Goal: Information Seeking & Learning: Check status

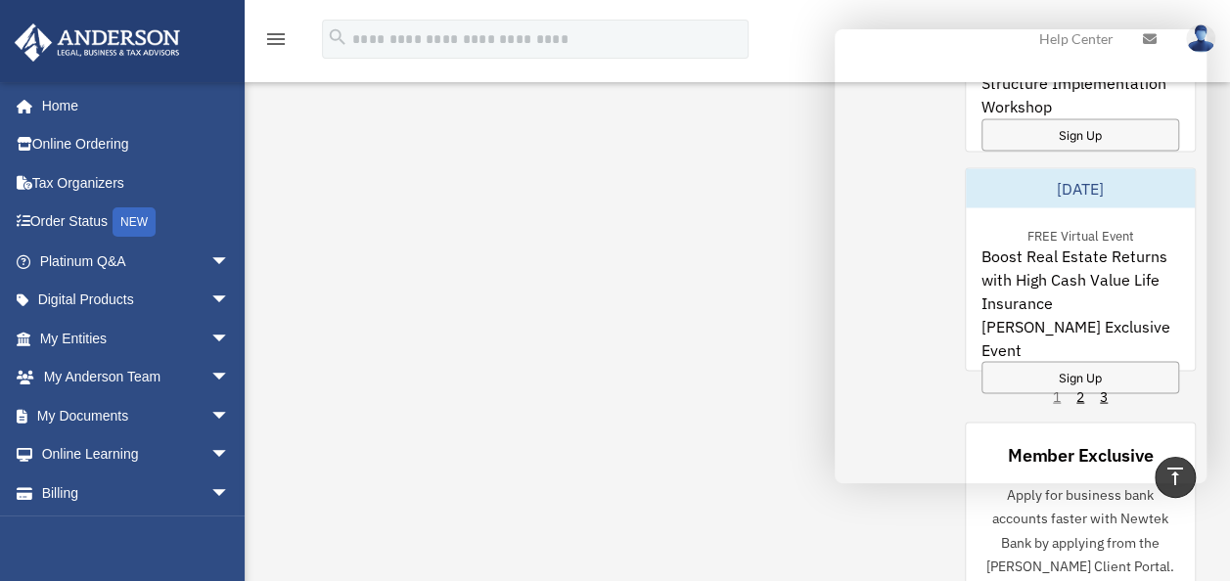
scroll to position [1762, 0]
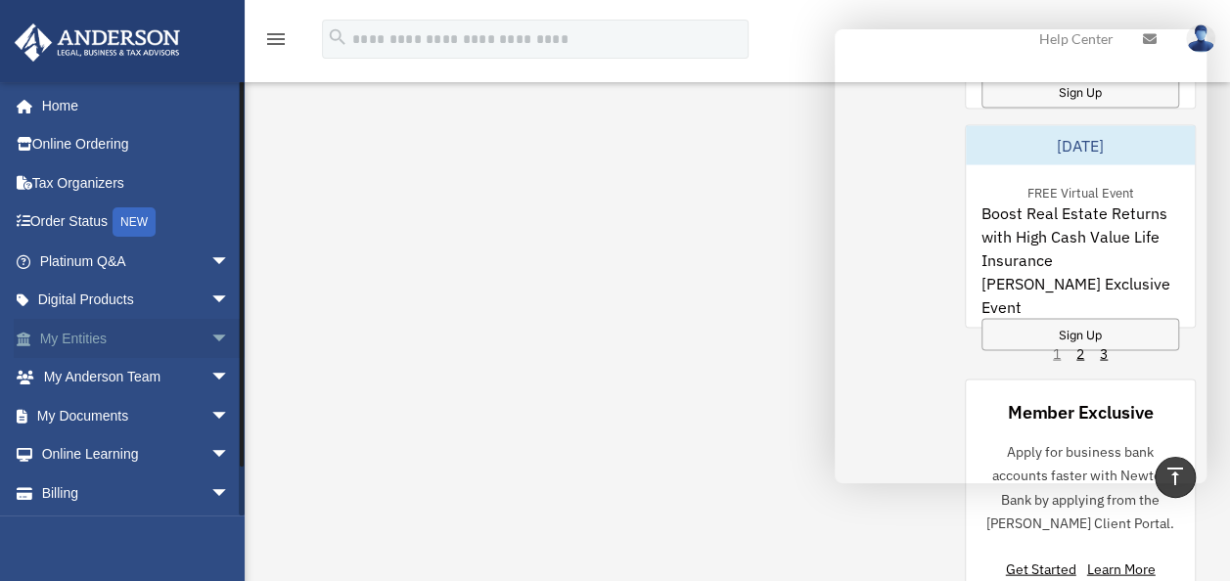
click at [109, 333] on link "My Entities arrow_drop_down" at bounding box center [137, 338] width 246 height 39
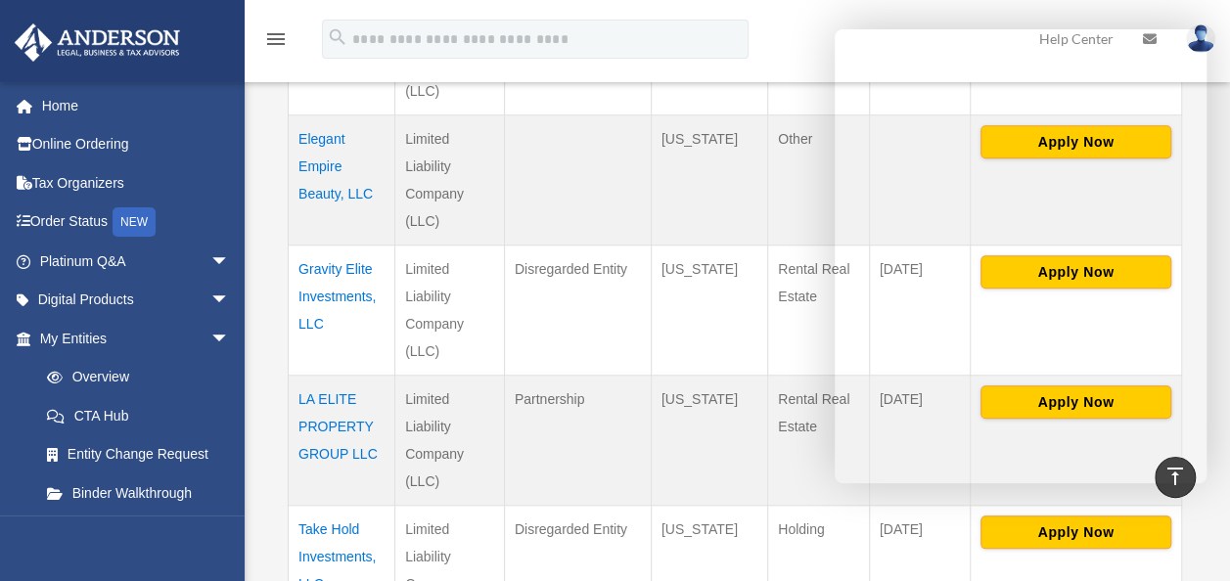
scroll to position [783, 0]
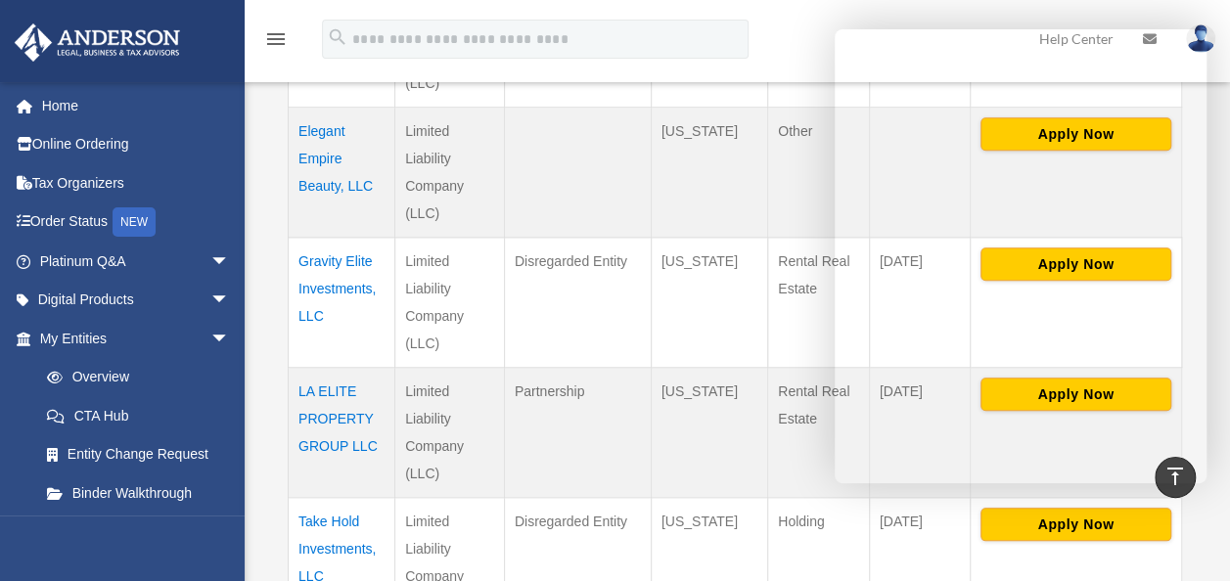
click at [330, 288] on td "Gravity Elite Investments, LLC" at bounding box center [342, 303] width 107 height 130
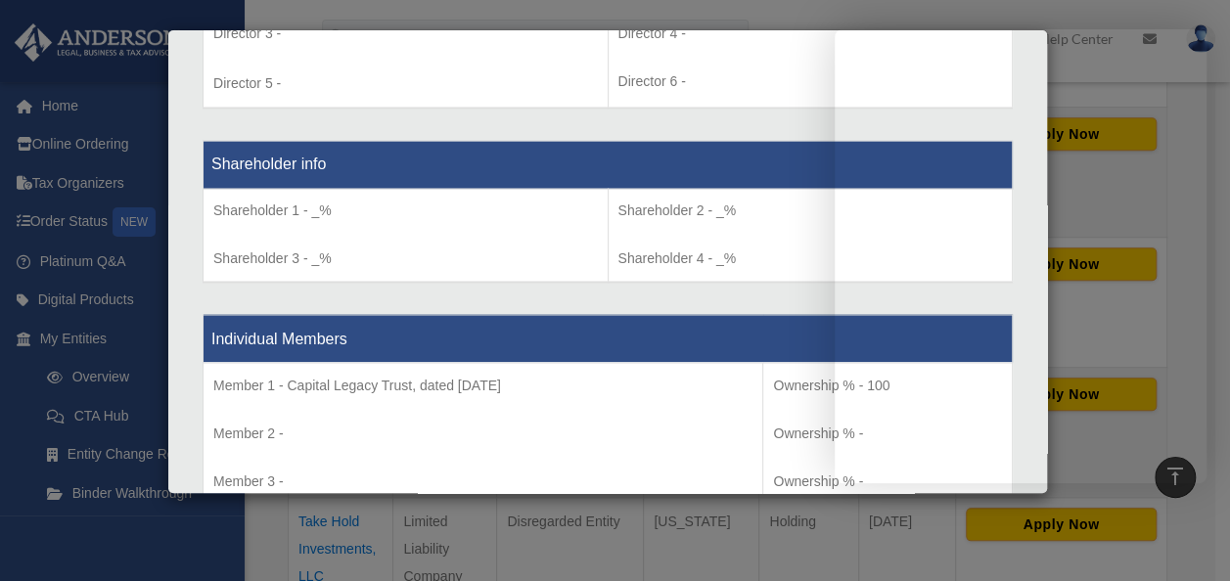
scroll to position [1664, 0]
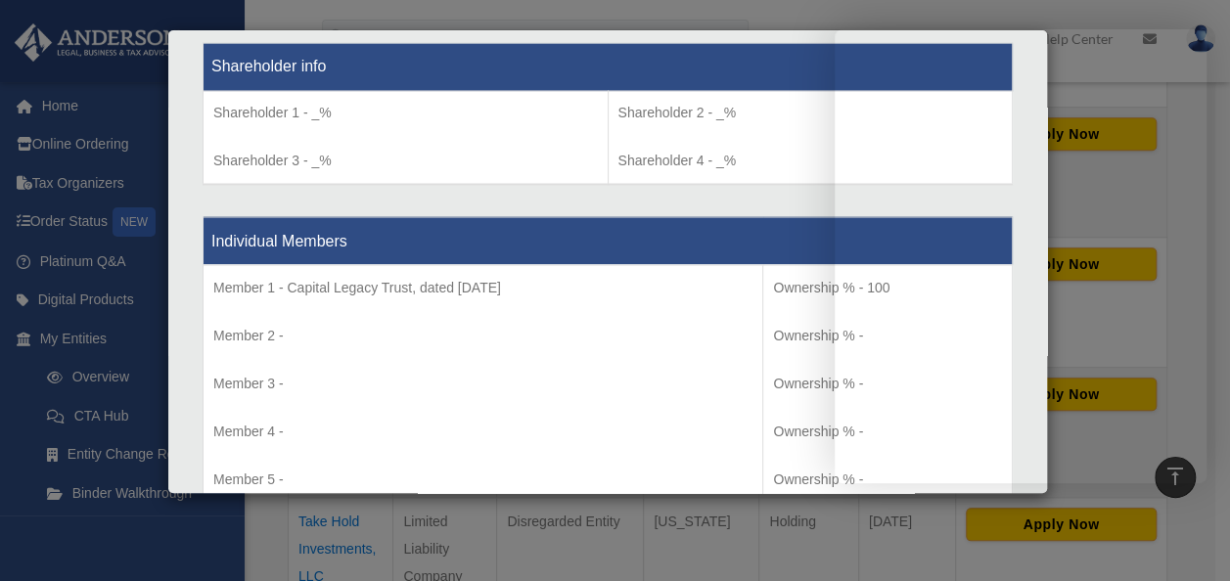
click at [731, 46] on th "Shareholder info" at bounding box center [608, 67] width 809 height 48
click at [687, 58] on th "Shareholder info" at bounding box center [608, 67] width 809 height 48
click at [568, 3] on div "Details × Articles Sent Organizational Date" at bounding box center [615, 290] width 1230 height 581
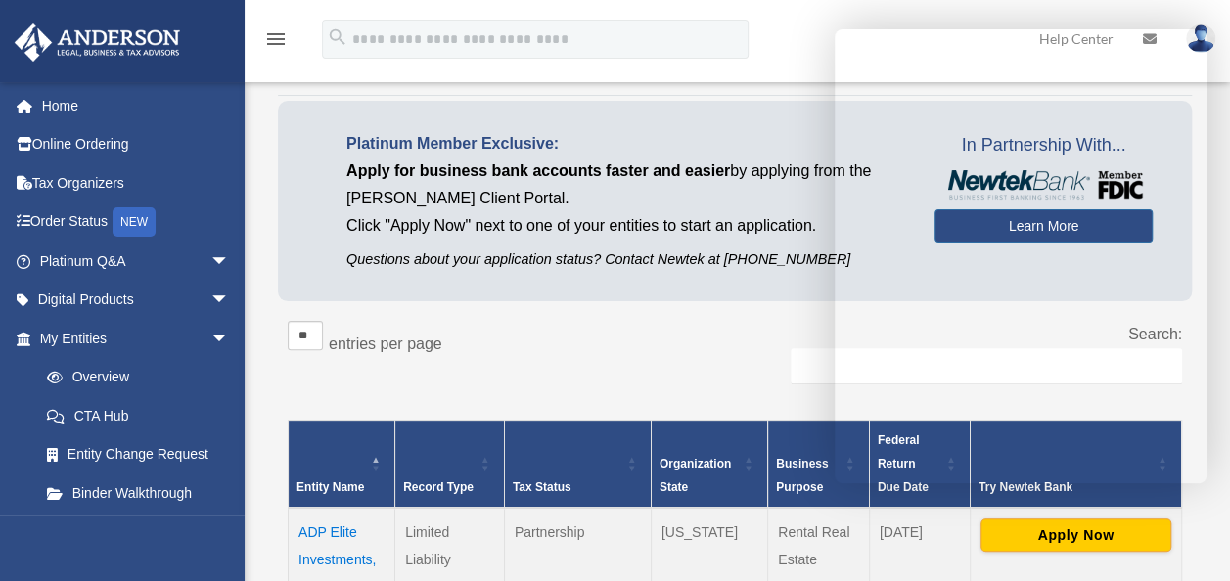
scroll to position [0, 0]
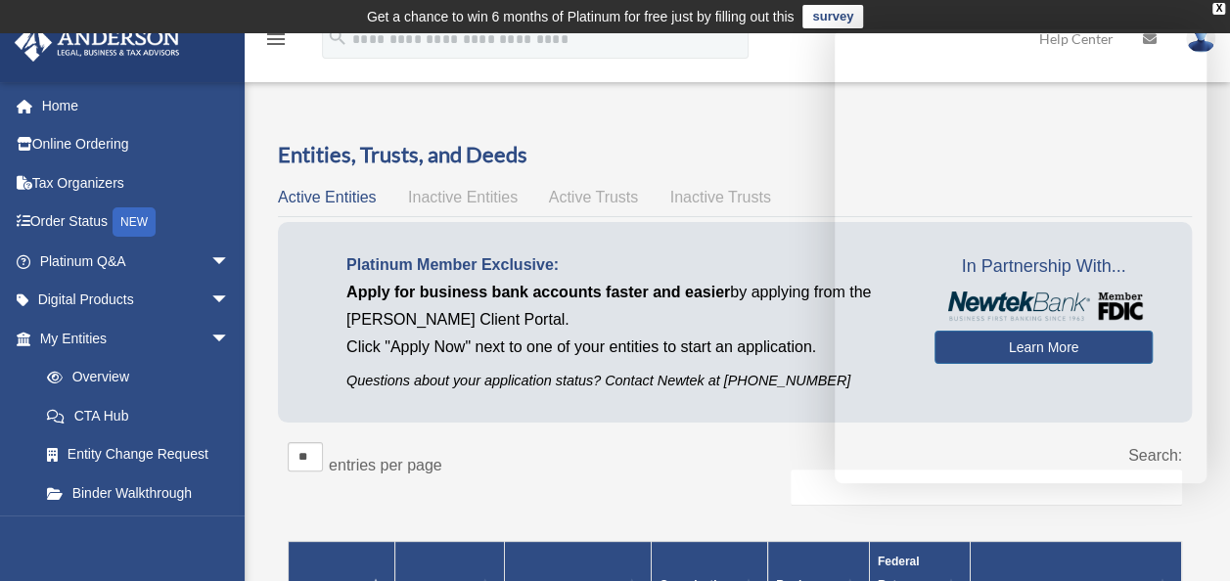
click at [599, 199] on span "Active Trusts" at bounding box center [594, 197] width 90 height 17
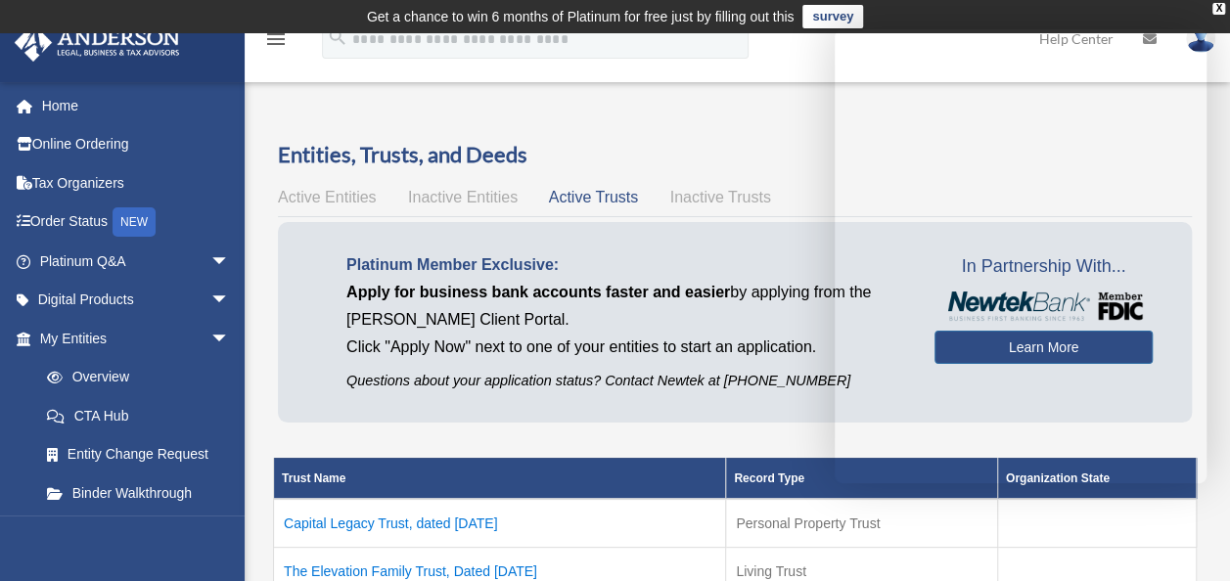
click at [470, 519] on td "Capital Legacy Trust, dated January 2, 2024" at bounding box center [500, 523] width 452 height 49
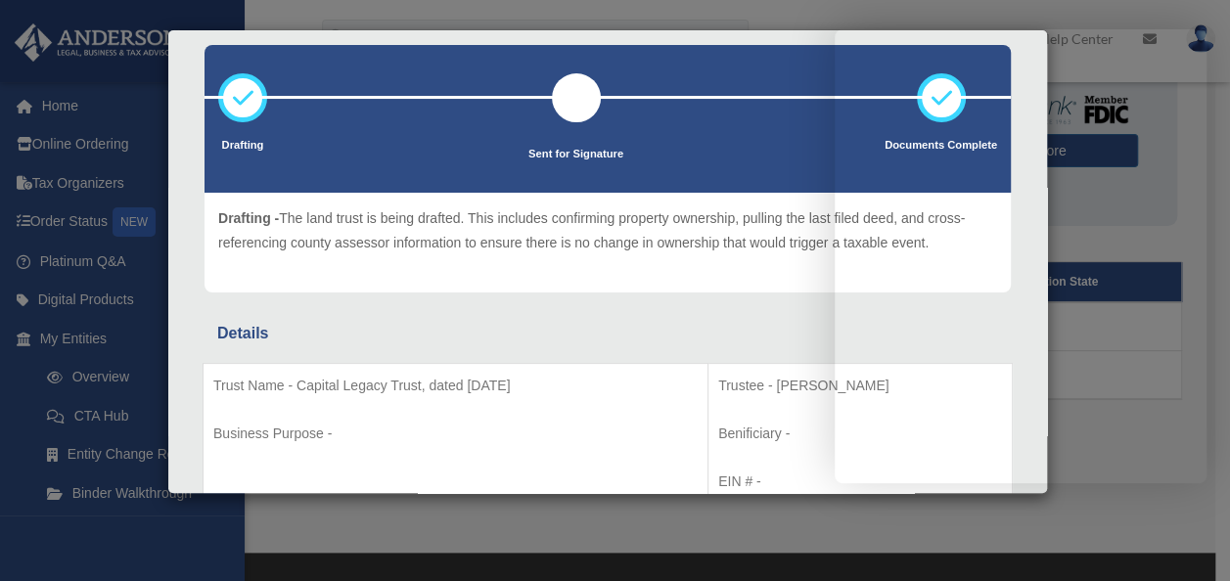
scroll to position [175, 0]
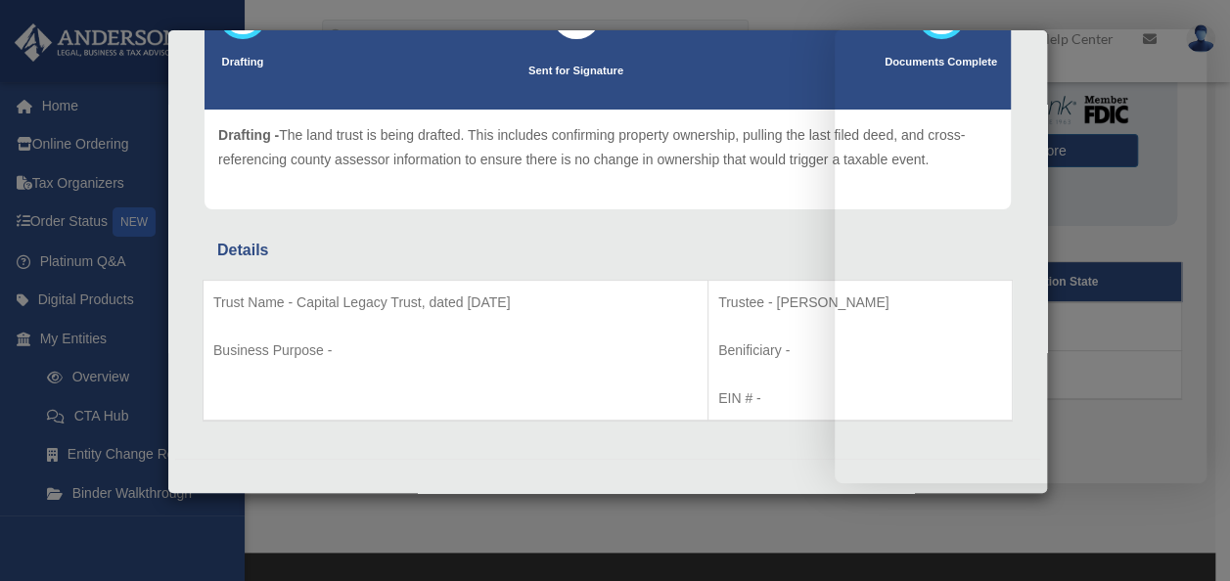
click at [746, 114] on div "Drafting - The land trust is being drafted. This includes confirming property o…" at bounding box center [608, 160] width 807 height 100
click at [788, 58] on ul "Drafting Sent for Signature Documents Complete" at bounding box center [608, 49] width 807 height 119
click at [775, 8] on div "Details × Drafting Sent for Signature" at bounding box center [615, 290] width 1230 height 581
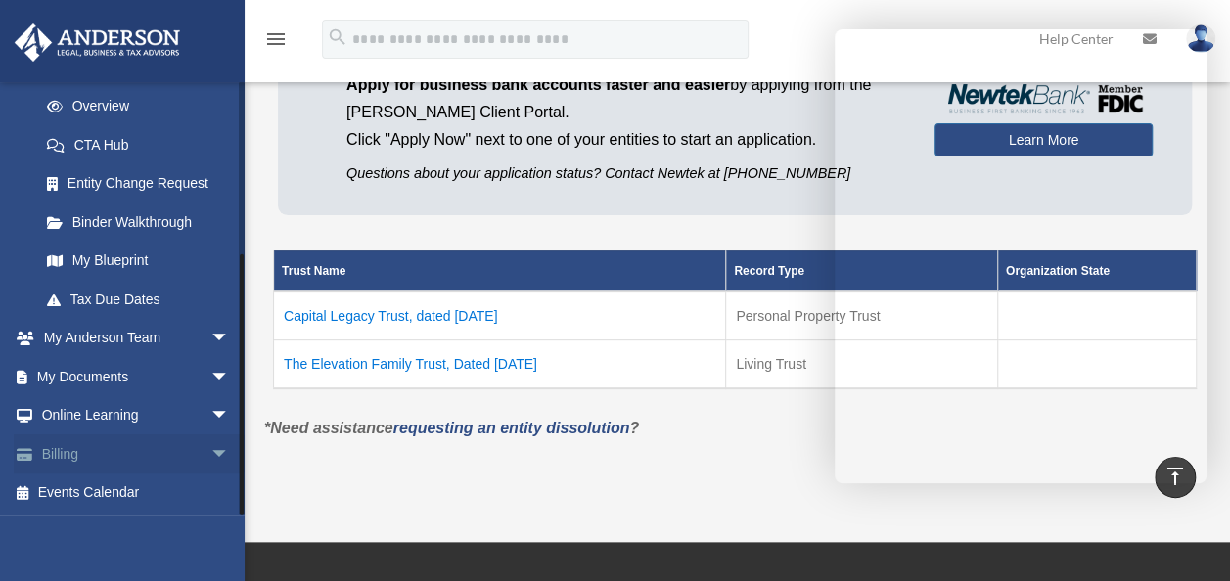
scroll to position [196, 0]
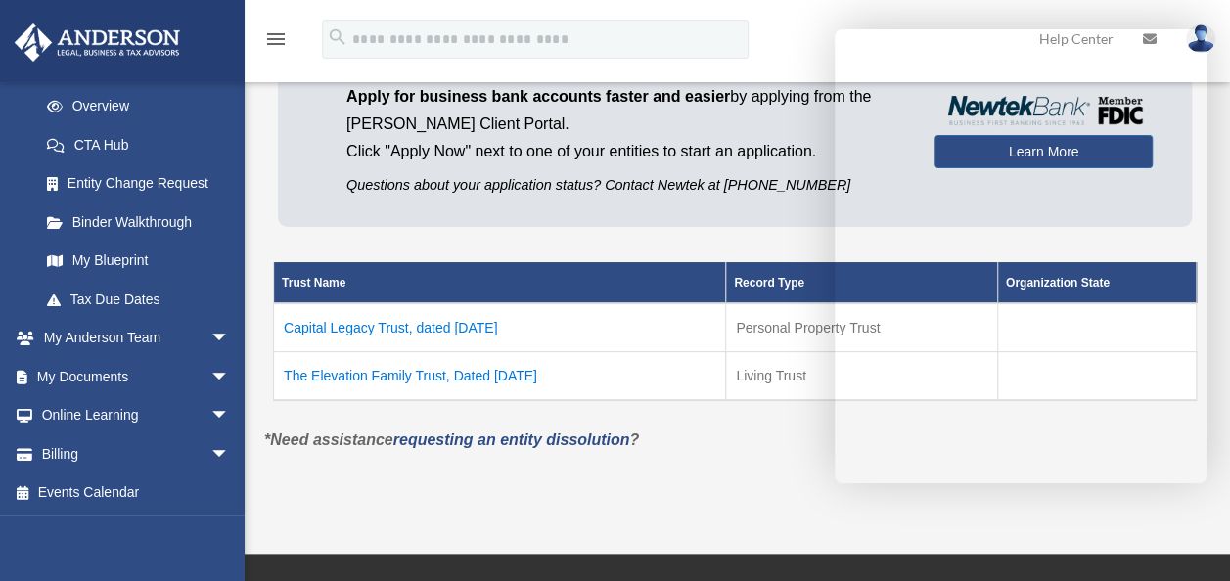
click at [454, 370] on td "The Elevation Family Trust, Dated March 3, 2023" at bounding box center [500, 375] width 452 height 49
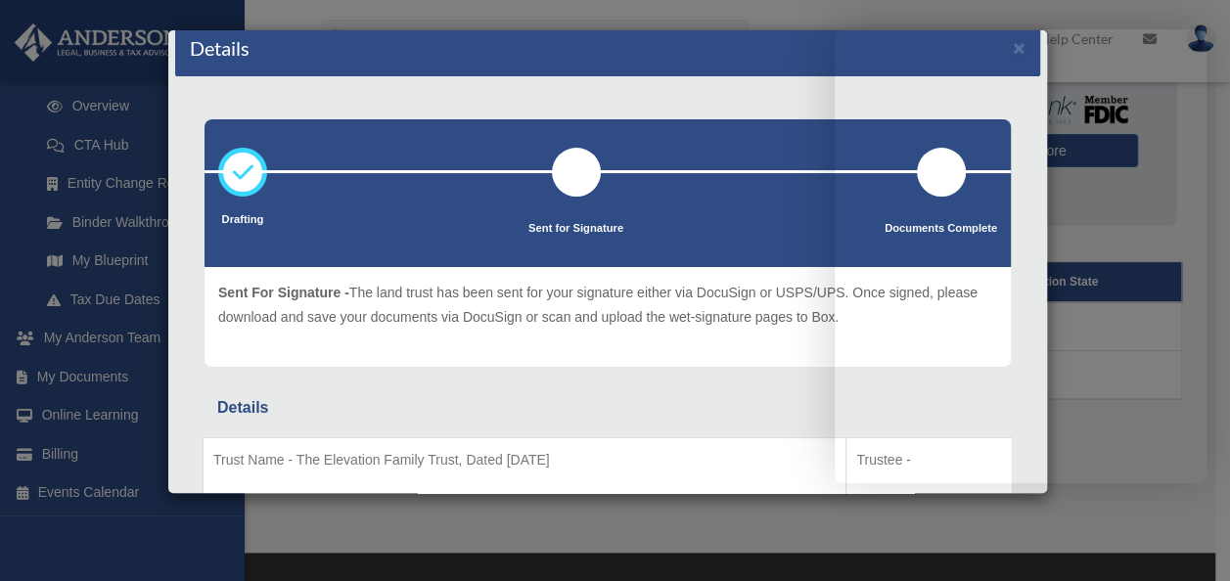
scroll to position [0, 0]
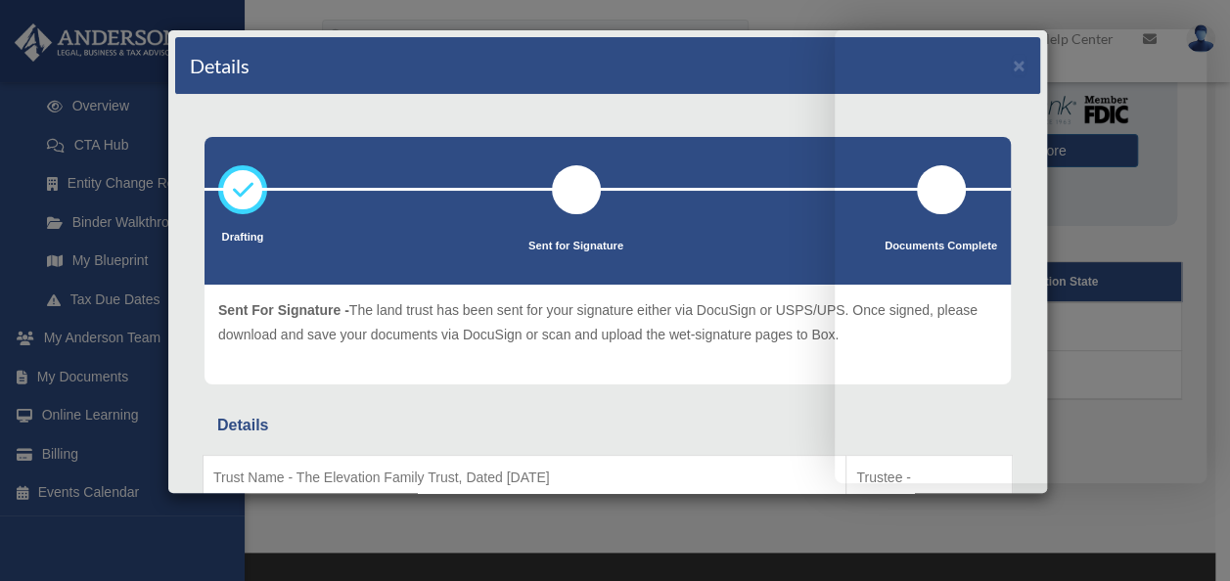
click at [728, 10] on div "Details × Drafting Sent for Signature" at bounding box center [615, 290] width 1230 height 581
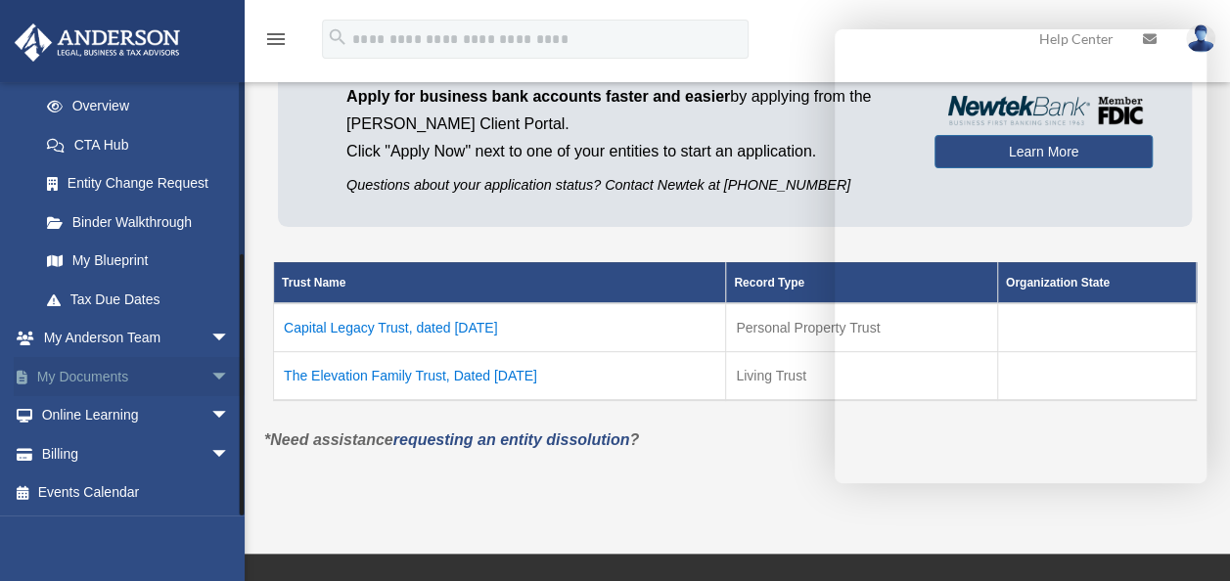
click at [178, 374] on link "My Documents arrow_drop_down" at bounding box center [137, 376] width 246 height 39
click at [210, 377] on span "arrow_drop_down" at bounding box center [229, 377] width 39 height 40
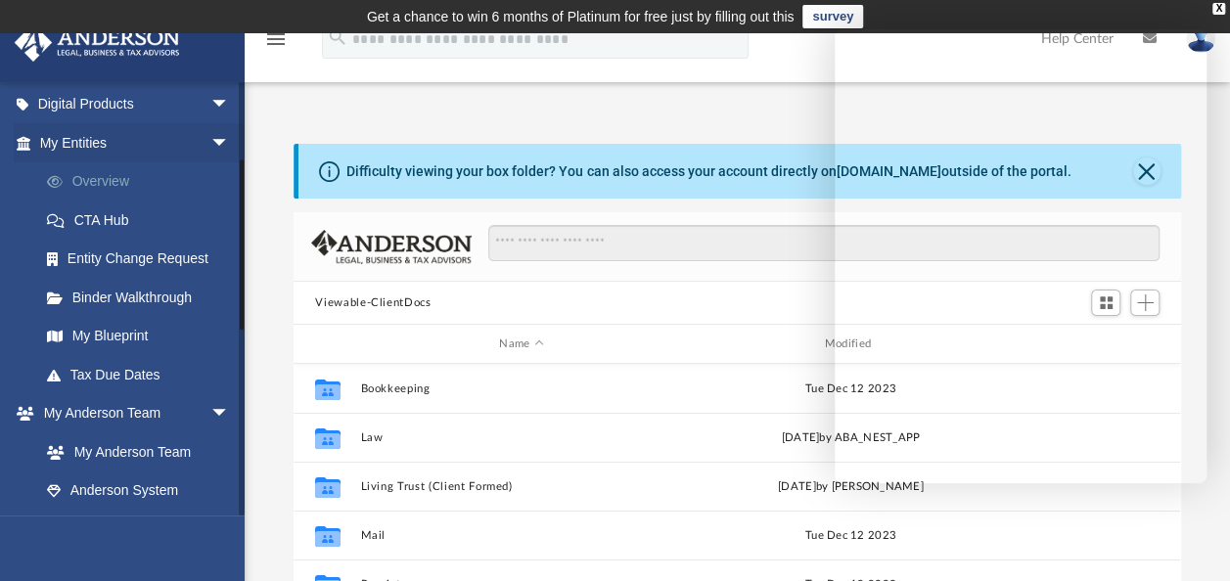
scroll to position [430, 871]
click at [136, 329] on link "My Blueprint" at bounding box center [143, 336] width 232 height 39
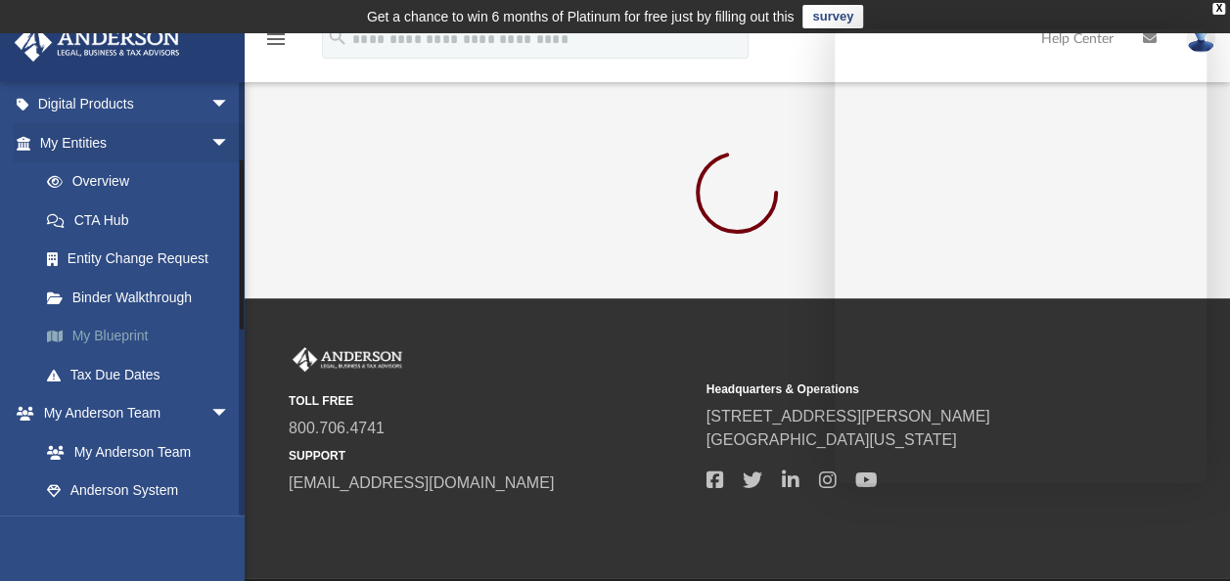
click at [110, 336] on link "My Blueprint" at bounding box center [143, 336] width 232 height 39
click at [142, 291] on link "Binder Walkthrough" at bounding box center [143, 297] width 232 height 39
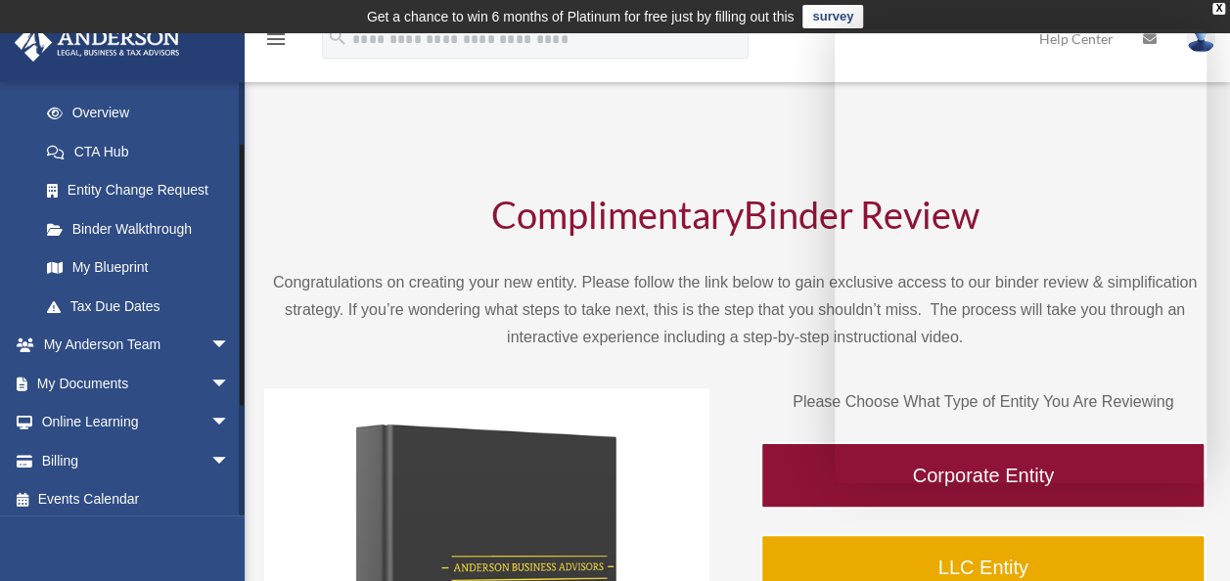
scroll to position [271, 0]
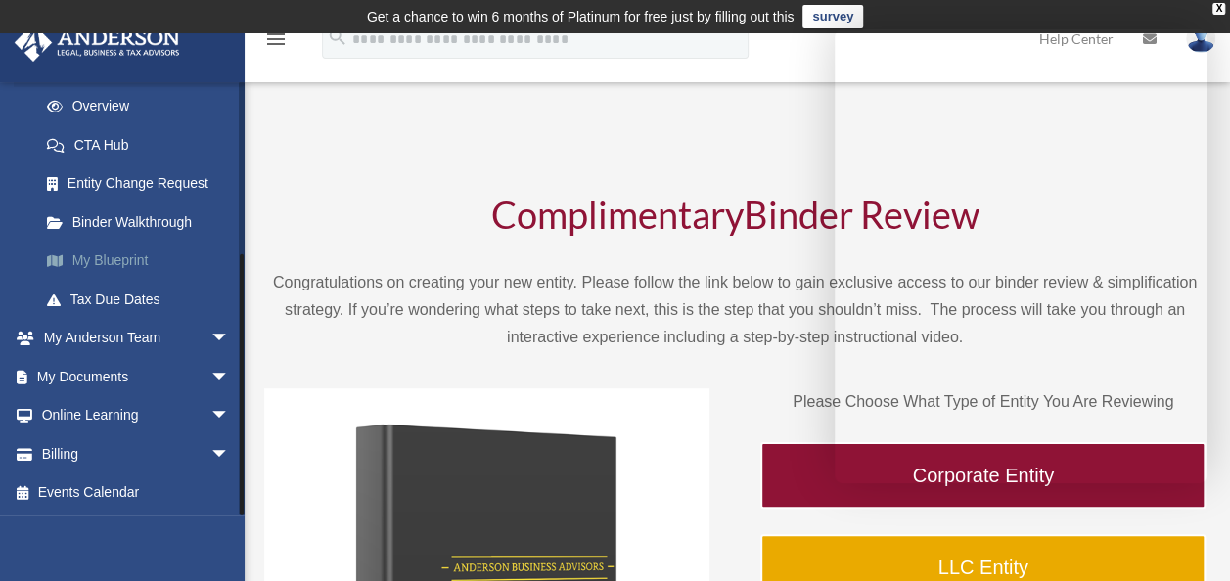
click at [132, 262] on link "My Blueprint" at bounding box center [143, 261] width 232 height 39
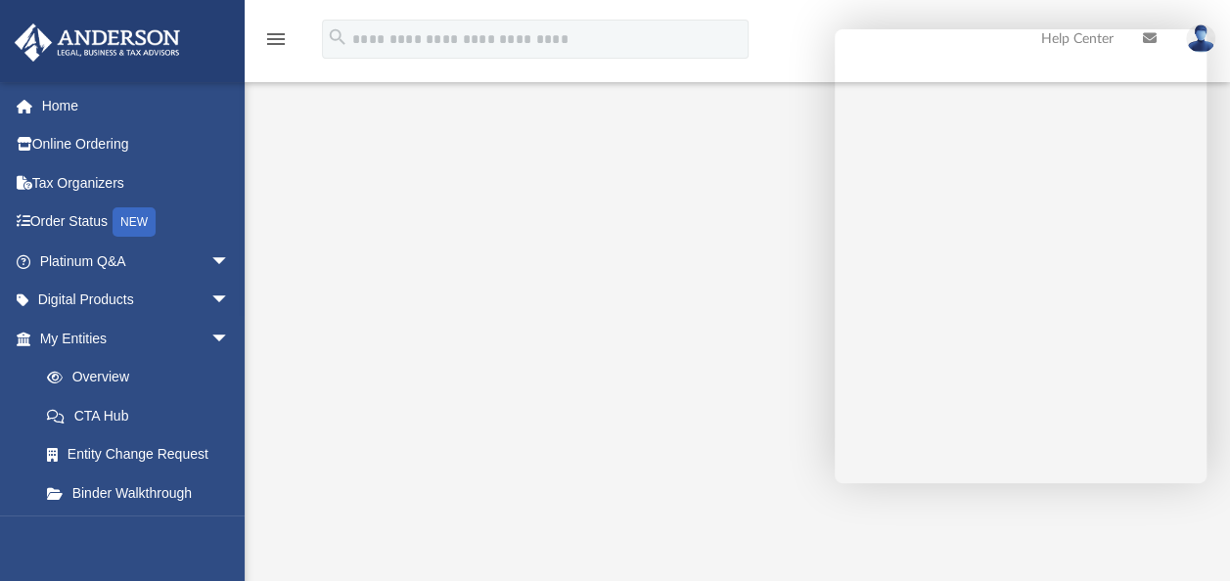
scroll to position [98, 0]
